Goal: Entertainment & Leisure: Consume media (video, audio)

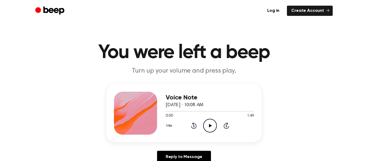
click at [203, 122] on icon "Play Audio" at bounding box center [210, 126] width 14 height 14
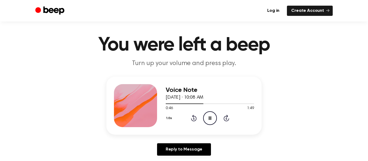
scroll to position [2, 0]
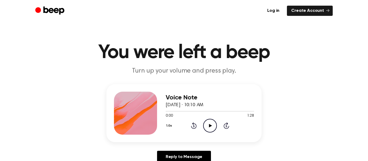
click at [205, 126] on icon "Play Audio" at bounding box center [210, 126] width 14 height 14
click at [208, 125] on icon "Play Audio" at bounding box center [210, 126] width 14 height 14
